Goal: Navigation & Orientation: Find specific page/section

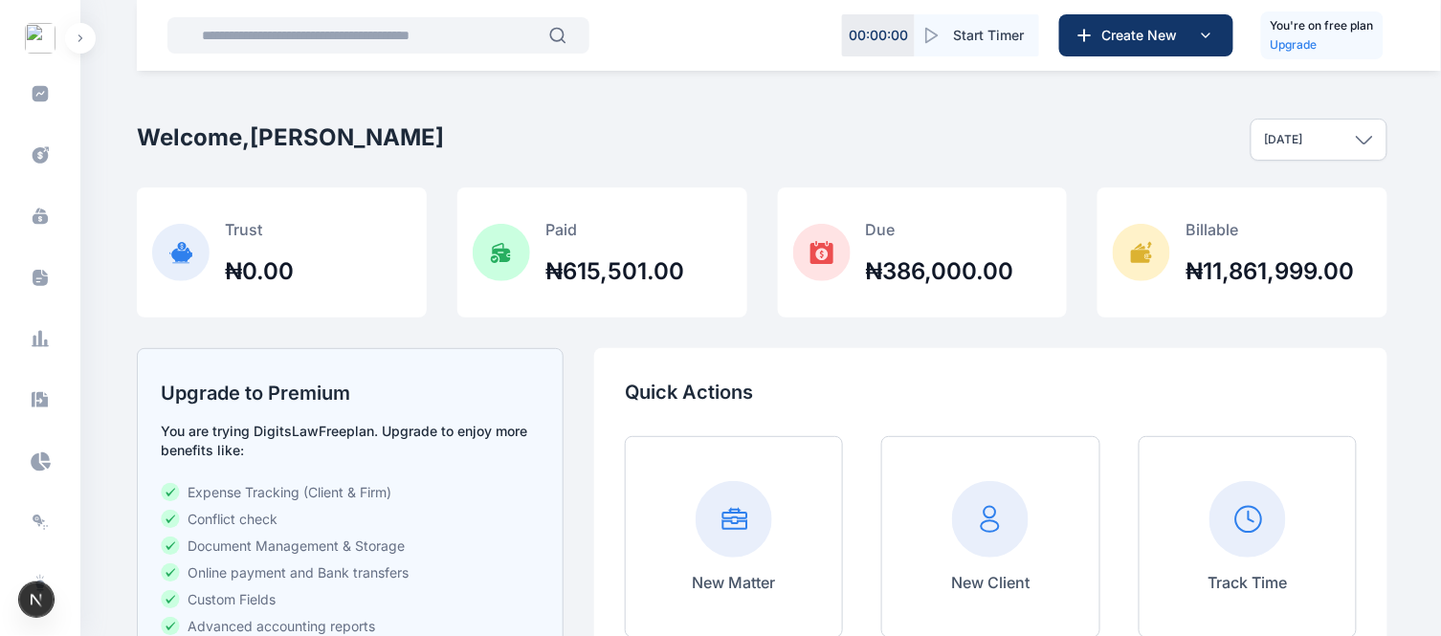
scroll to position [588, 0]
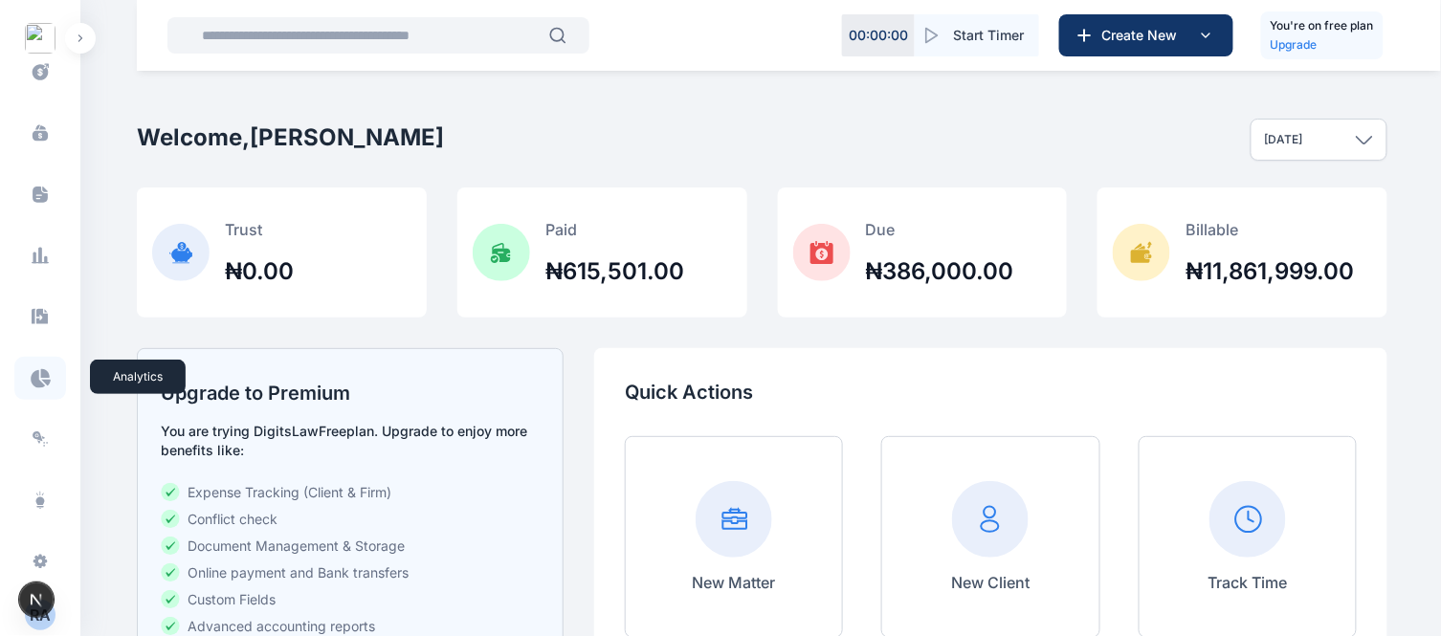
click at [42, 368] on icon at bounding box center [40, 378] width 21 height 20
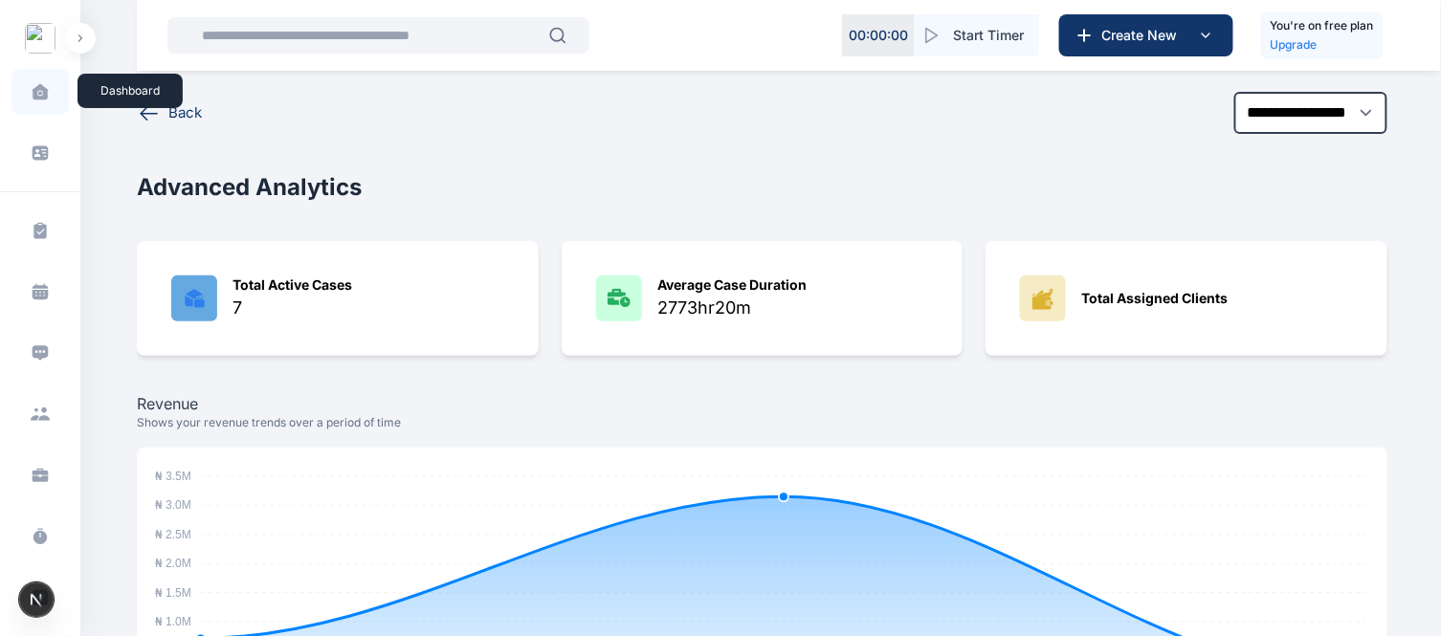
click at [46, 84] on span at bounding box center [40, 92] width 48 height 40
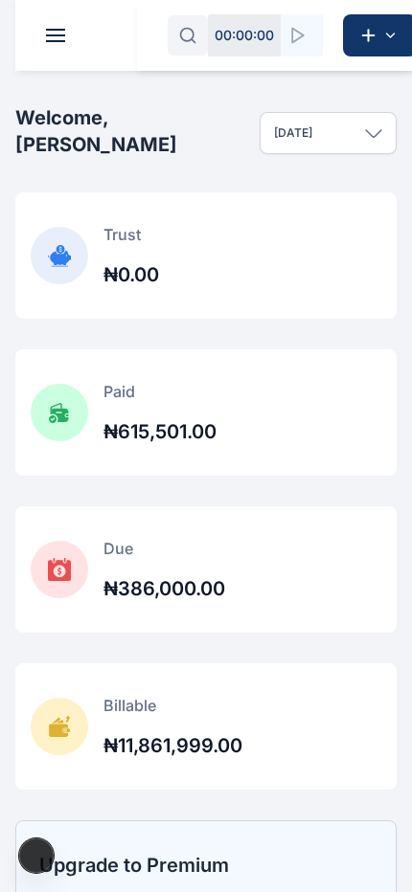
click at [56, 41] on span at bounding box center [55, 41] width 19 height 2
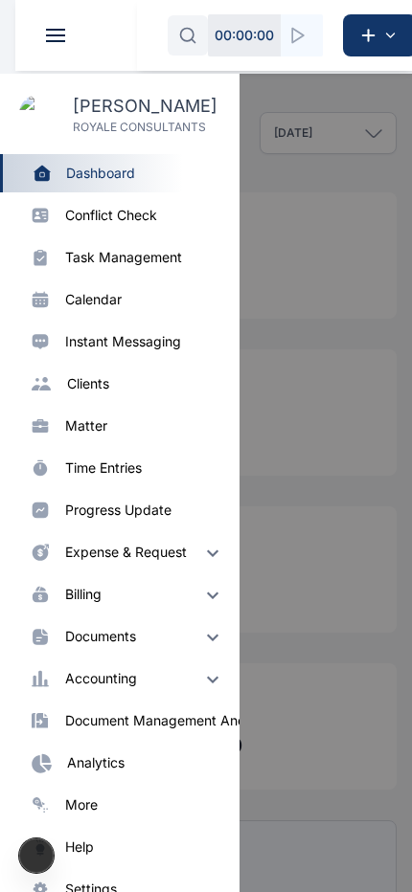
click at [103, 381] on div "clients" at bounding box center [88, 383] width 42 height 19
click at [92, 396] on div "Client clients" at bounding box center [119, 384] width 239 height 38
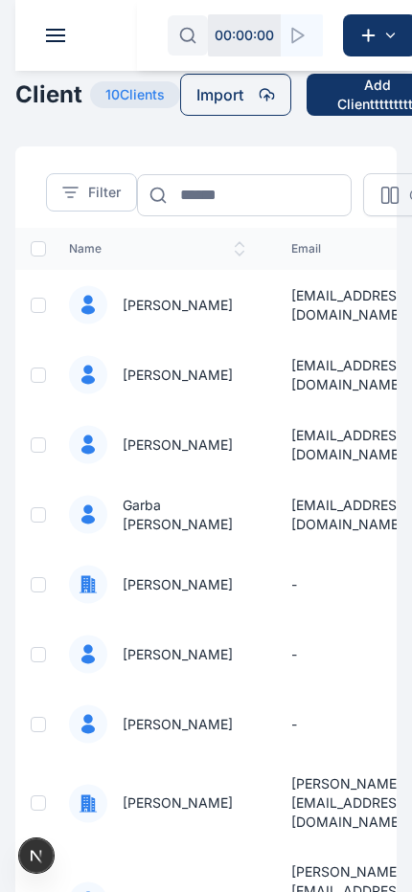
click at [369, 318] on td "[EMAIL_ADDRESS][DOMAIN_NAME]" at bounding box center [350, 305] width 165 height 70
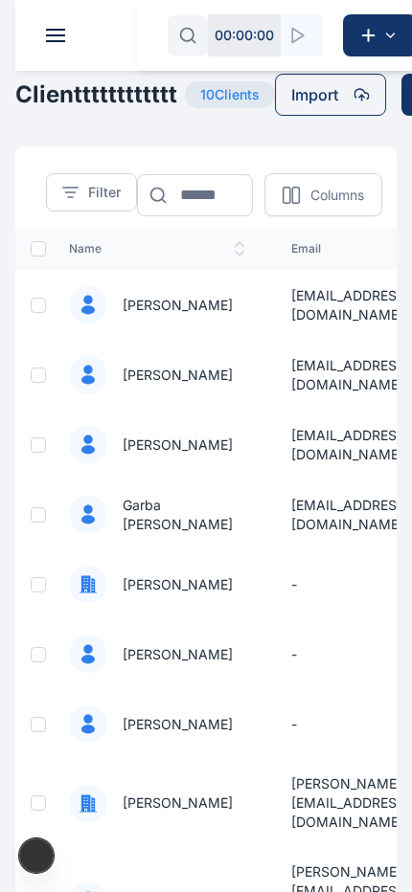
click at [268, 636] on td "-" at bounding box center [350, 654] width 165 height 70
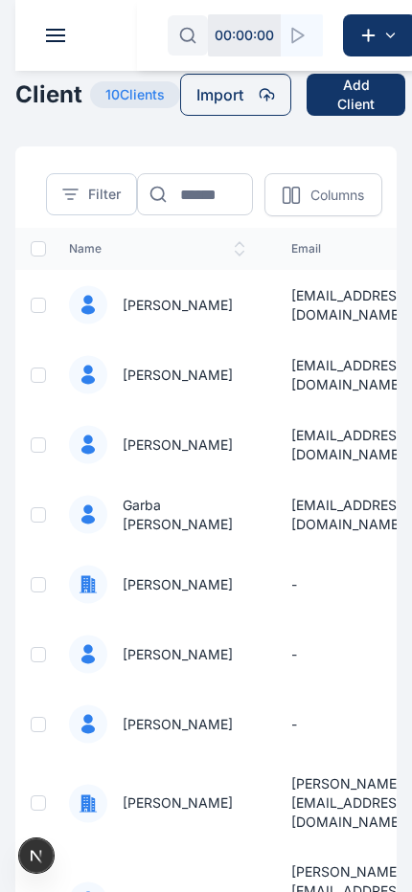
click at [55, 30] on span at bounding box center [55, 30] width 19 height 2
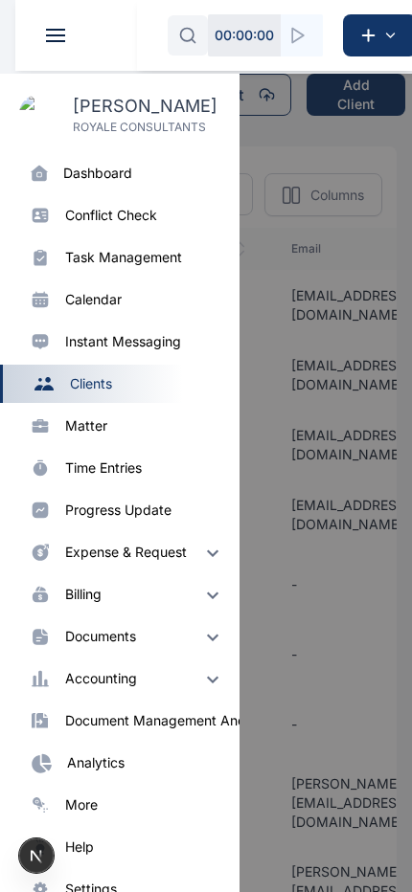
click at [109, 173] on div "dashboard" at bounding box center [97, 173] width 69 height 19
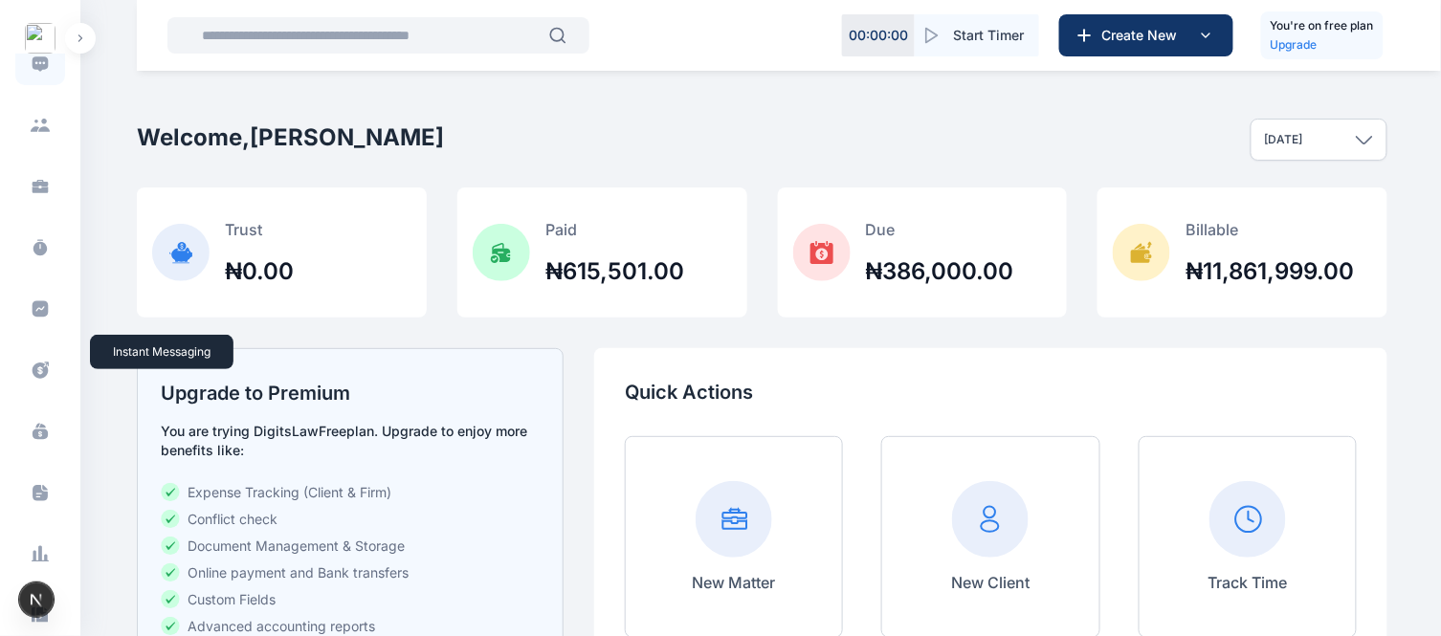
scroll to position [293, 0]
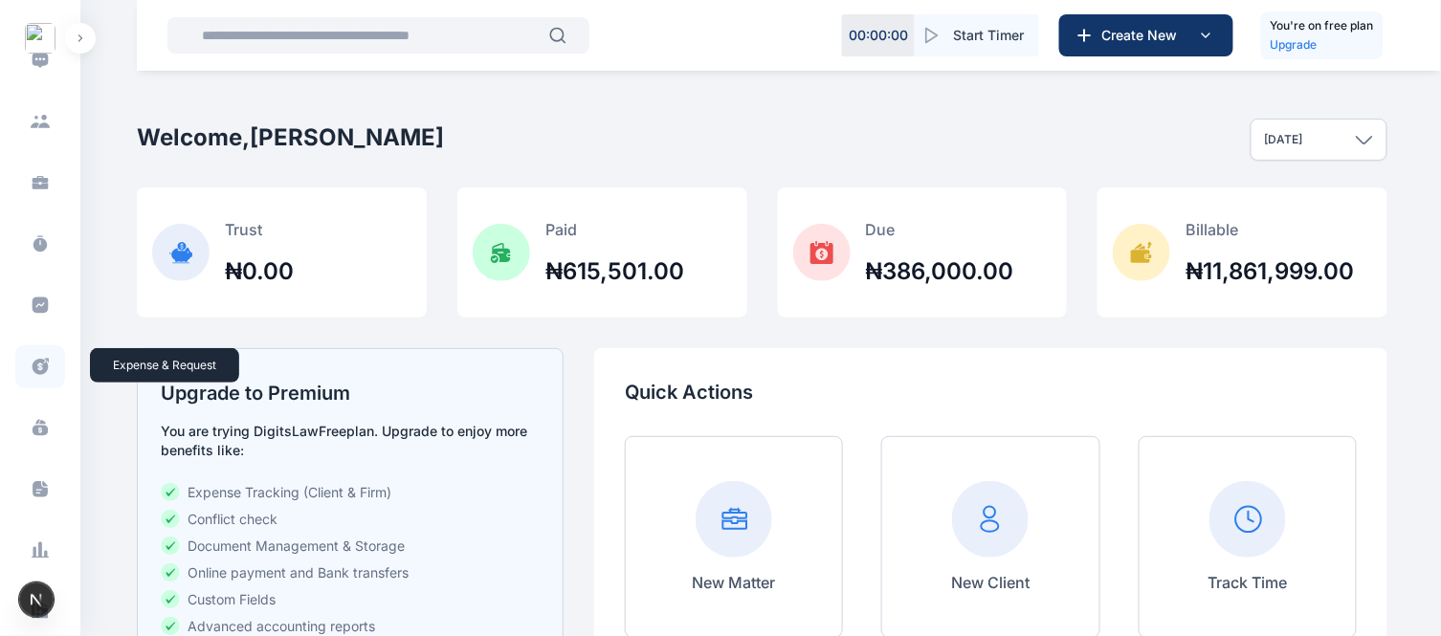
click at [40, 373] on icon at bounding box center [40, 367] width 19 height 20
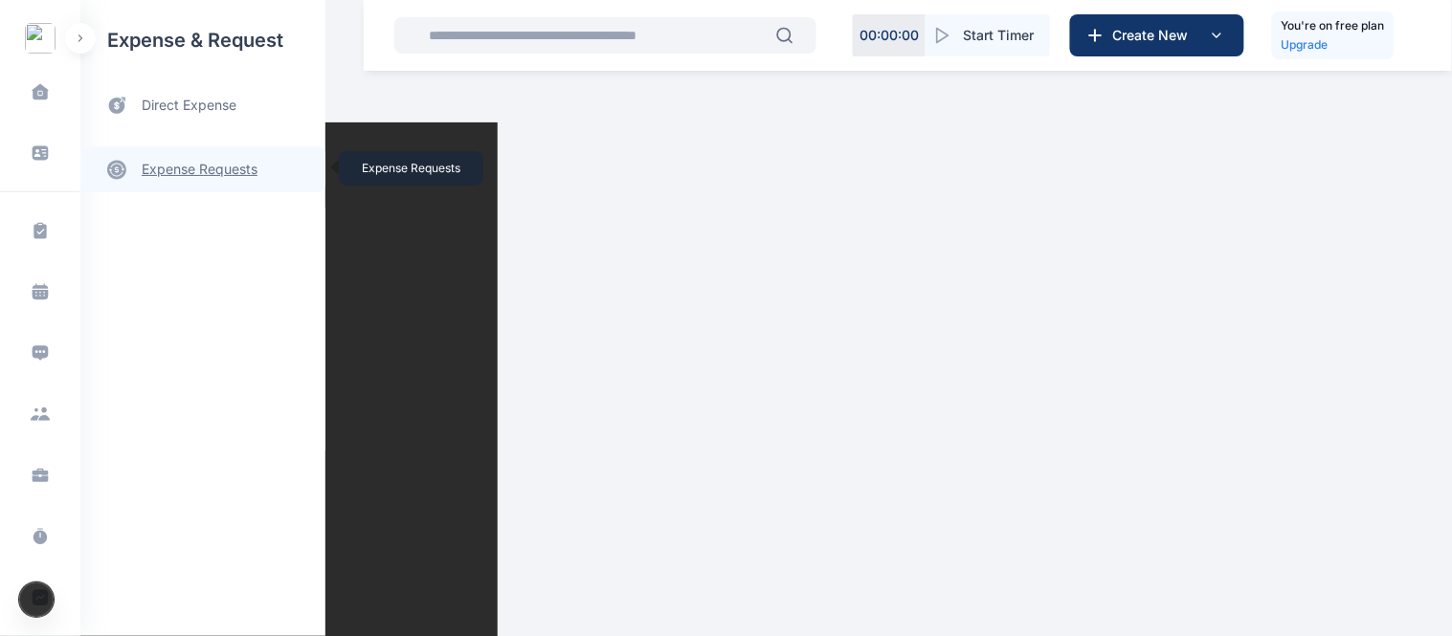
click at [211, 176] on link "expense requests expense requests" at bounding box center [202, 169] width 245 height 46
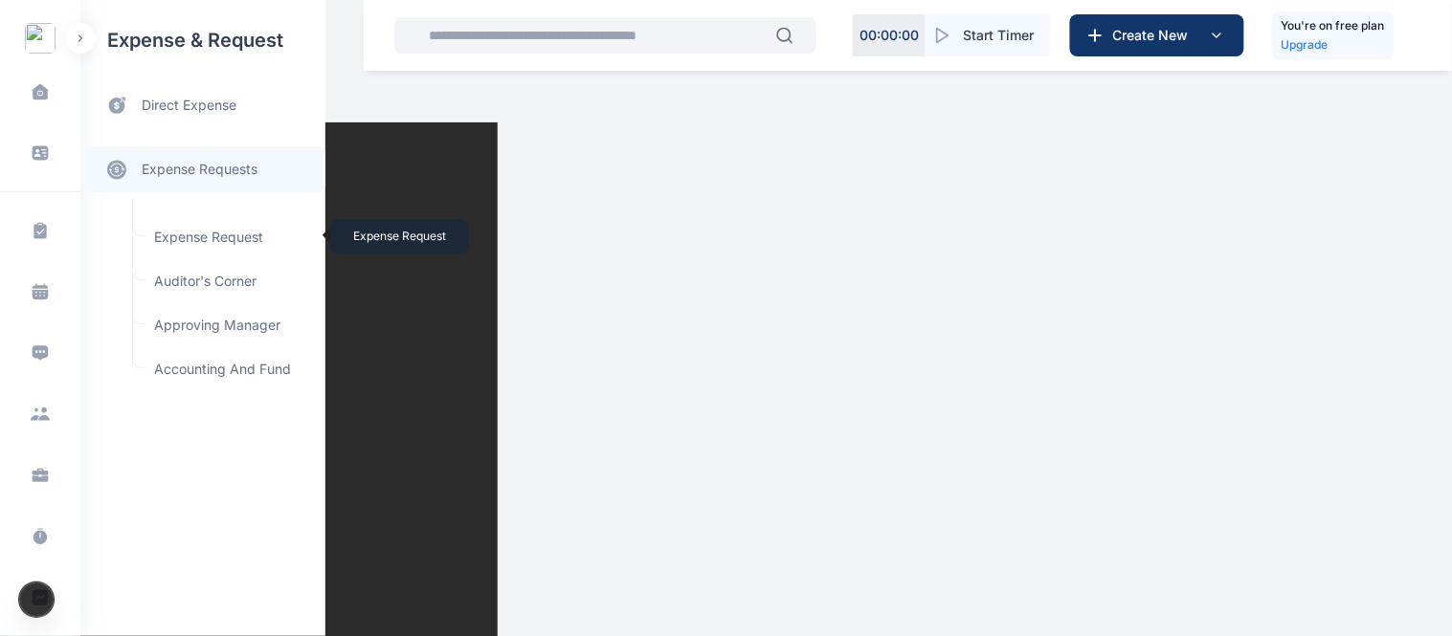
click at [188, 241] on span "Expense Request Expense Request" at bounding box center [229, 237] width 173 height 36
